Goal: Information Seeking & Learning: Compare options

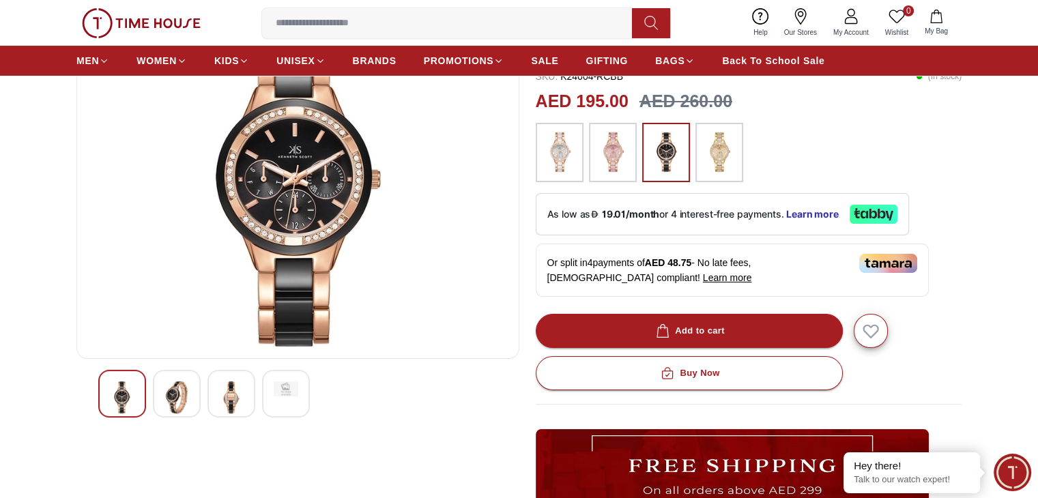
scroll to position [68, 0]
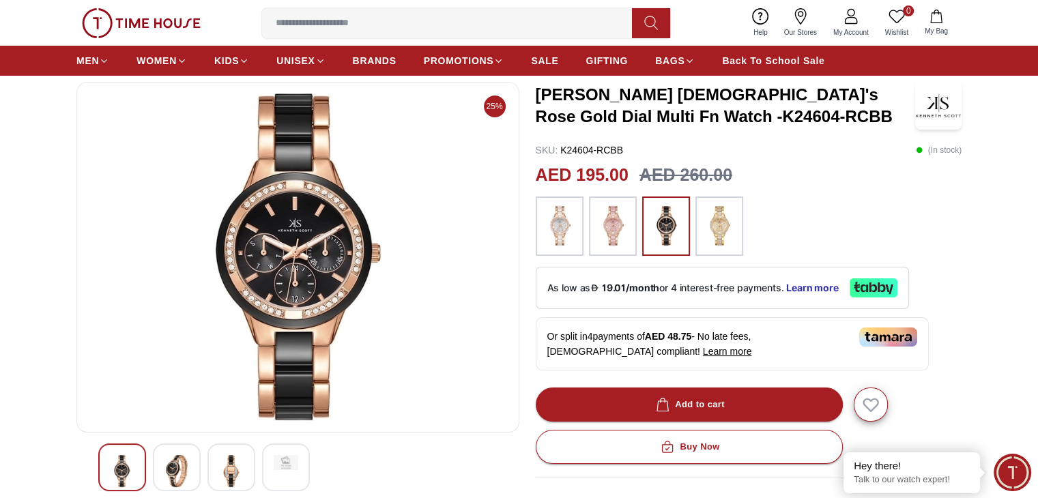
click at [609, 229] on img at bounding box center [613, 226] width 34 height 46
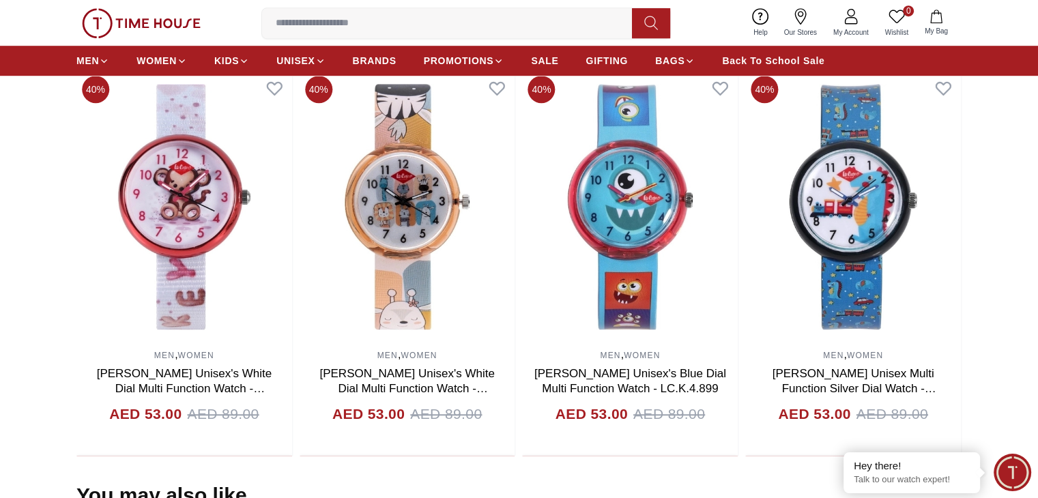
scroll to position [887, 0]
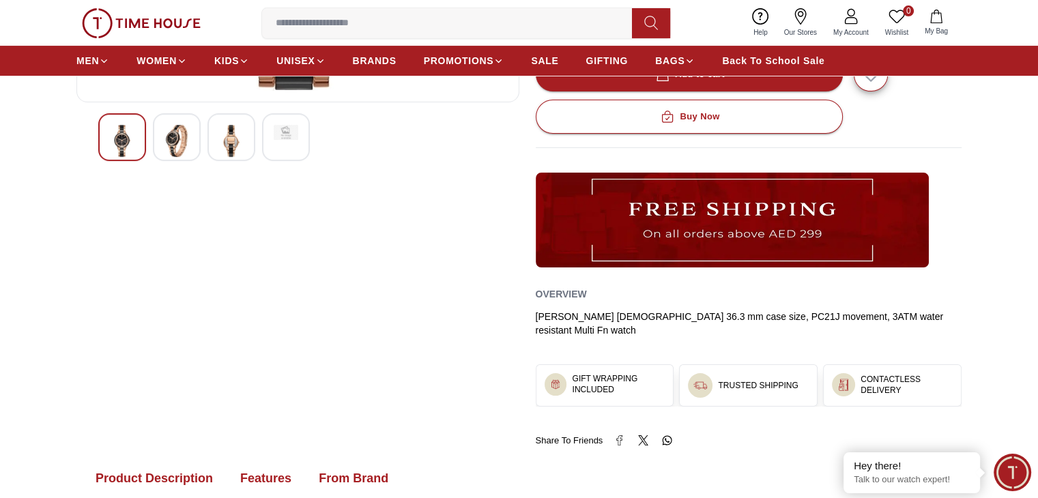
scroll to position [341, 0]
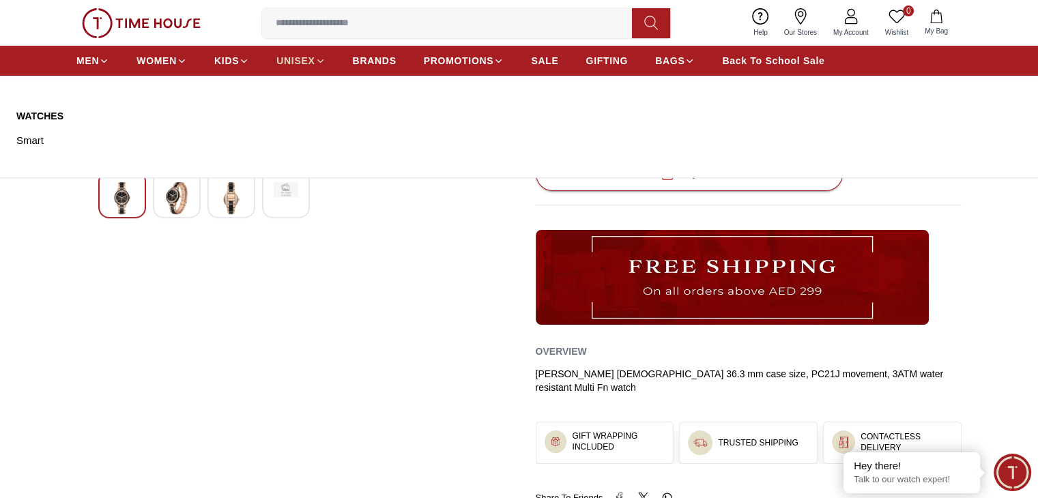
click at [302, 50] on link "UNISEX" at bounding box center [300, 60] width 48 height 25
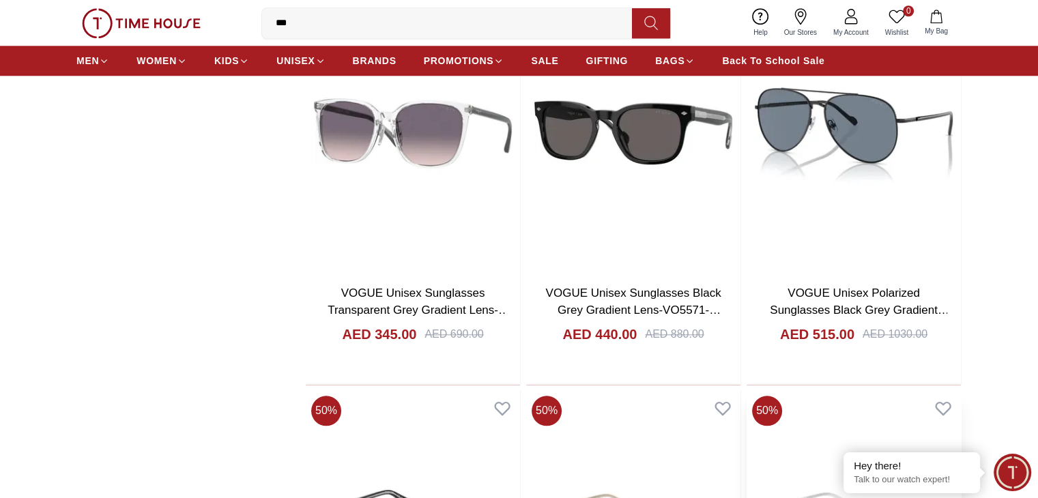
scroll to position [1501, 0]
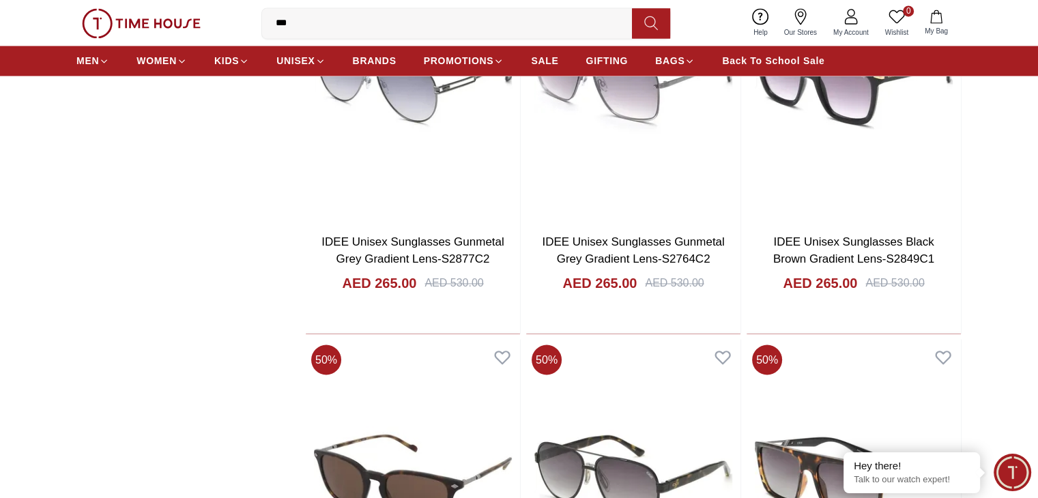
scroll to position [2184, 0]
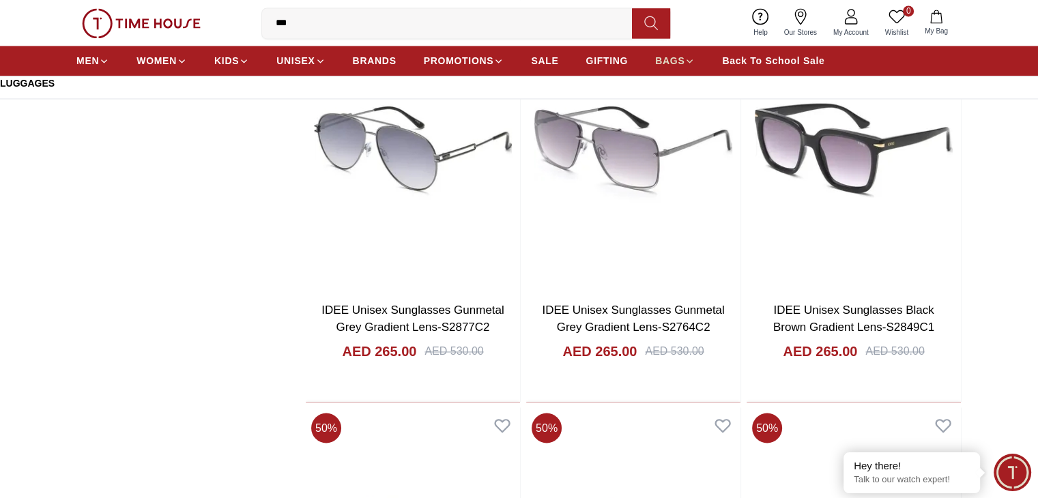
click at [693, 61] on icon at bounding box center [689, 61] width 10 height 10
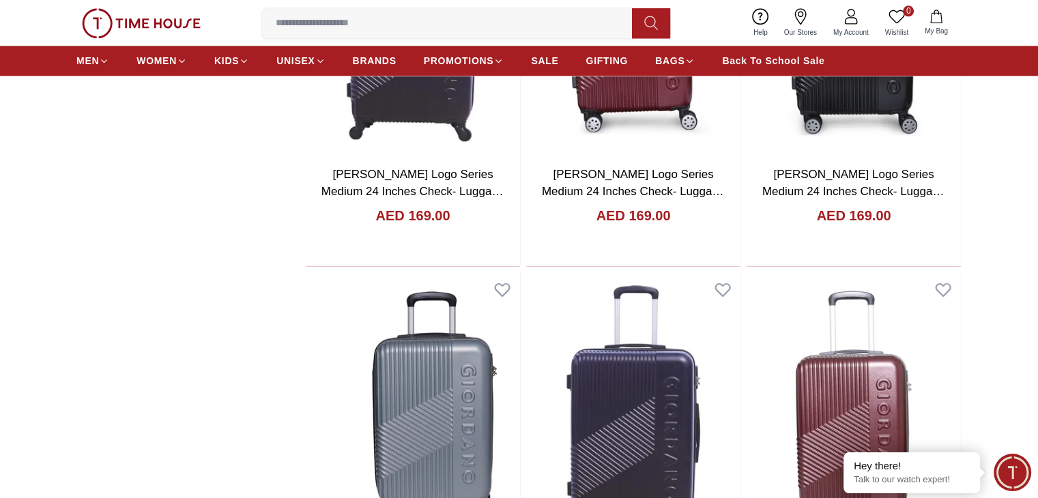
scroll to position [1252, 0]
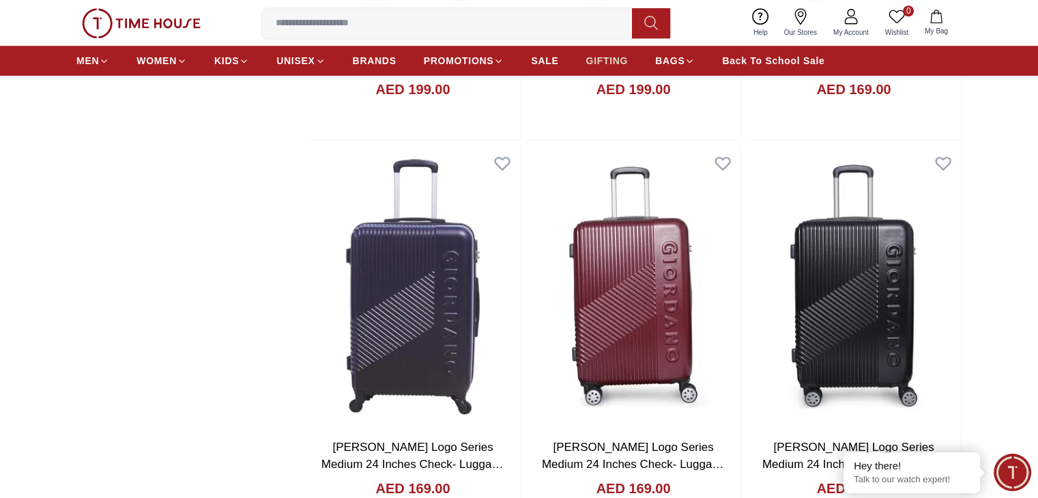
click at [603, 65] on span "GIFTING" at bounding box center [607, 61] width 42 height 14
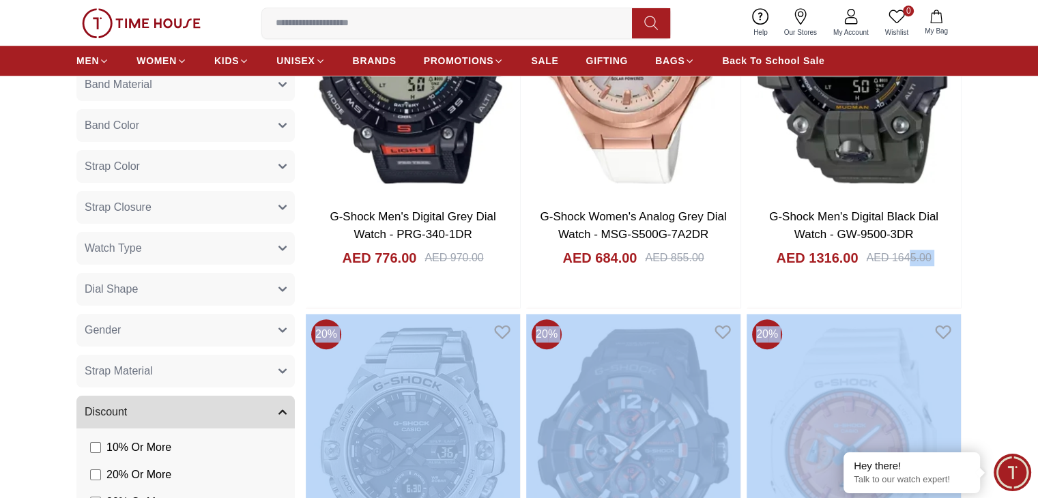
scroll to position [1211, 0]
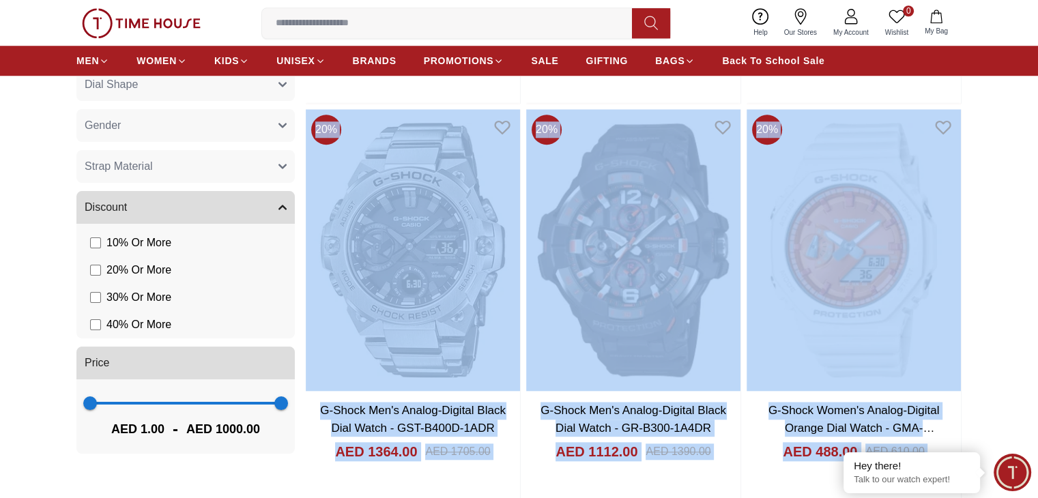
drag, startPoint x: 587, startPoint y: 349, endPoint x: 944, endPoint y: 318, distance: 358.9
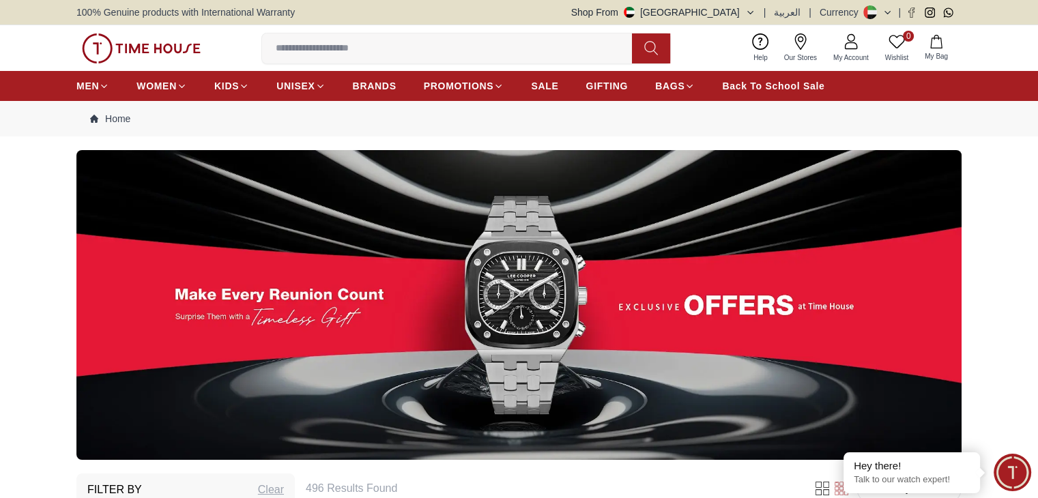
scroll to position [1425, 0]
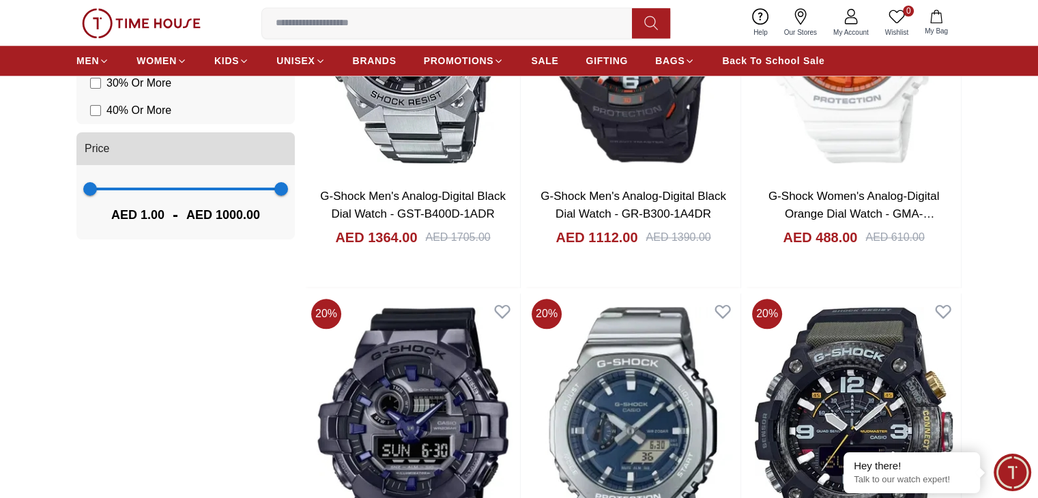
scroll to position [2098, 0]
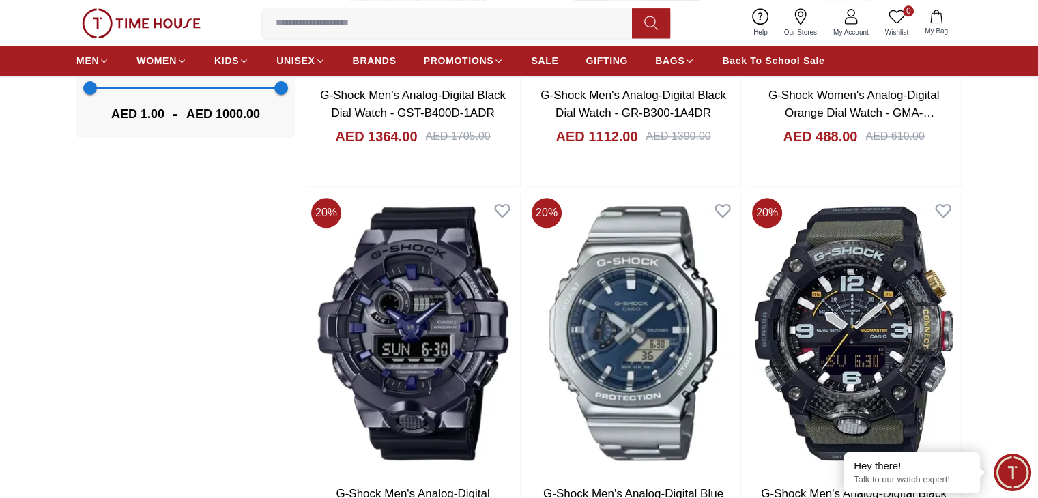
scroll to position [1415, 0]
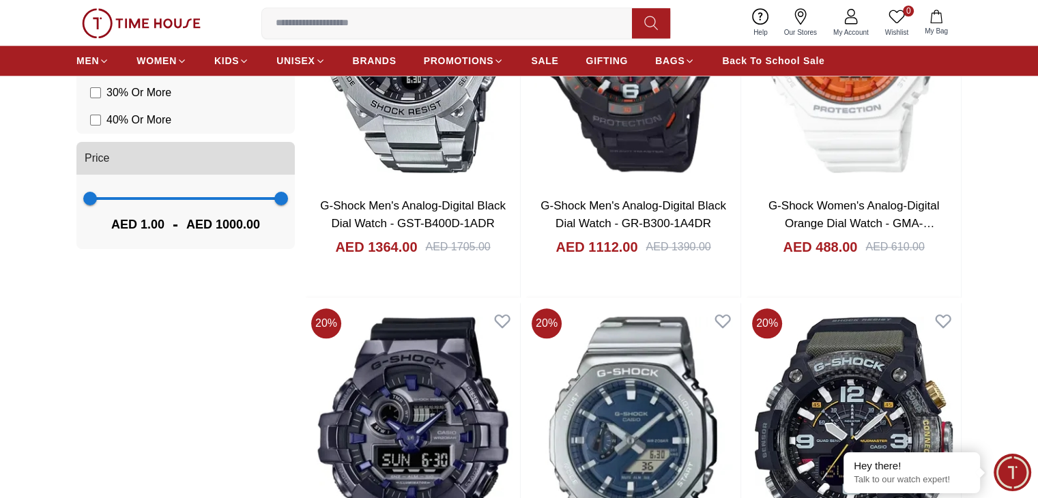
click at [365, 35] on input at bounding box center [452, 23] width 381 height 27
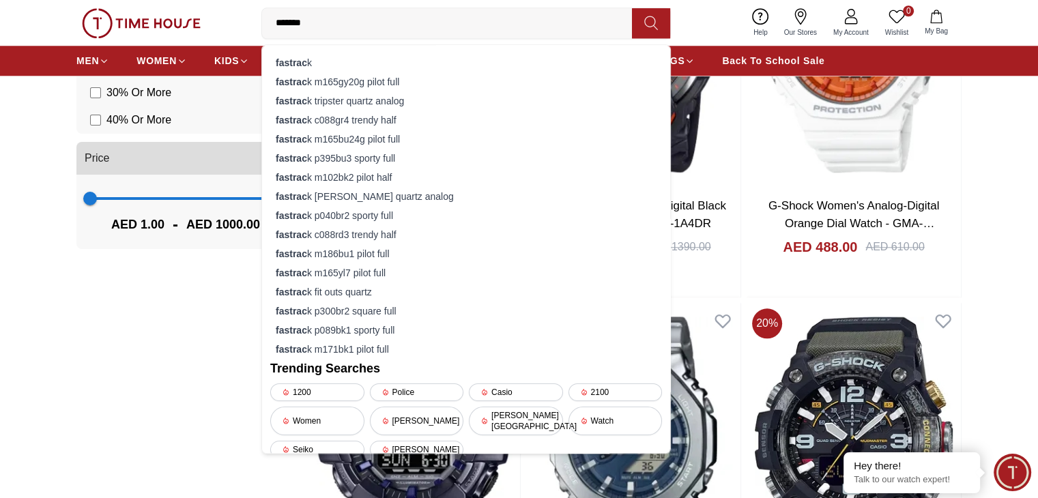
type input "********"
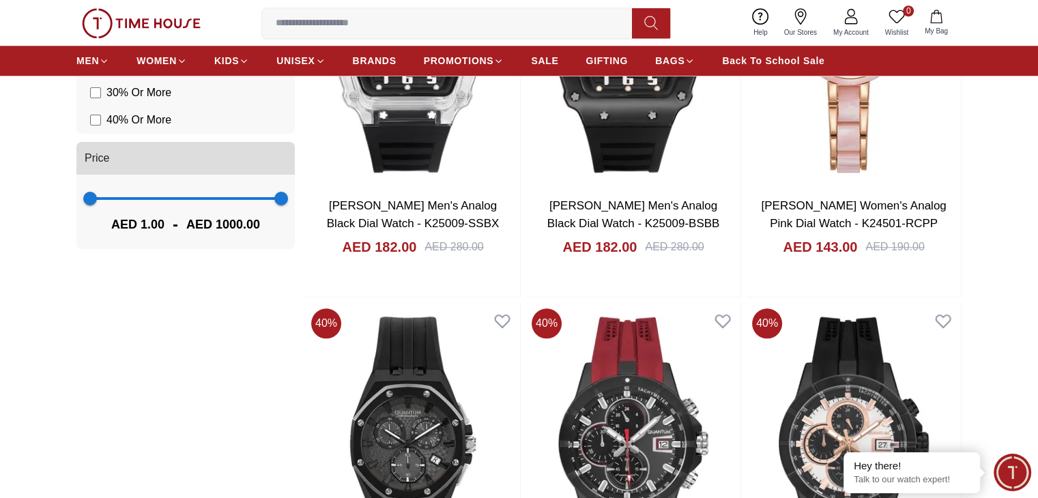
scroll to position [1604, 0]
